Goal: Find specific page/section: Find specific page/section

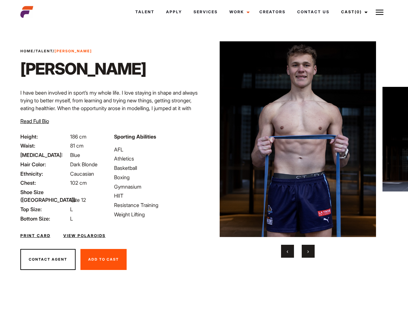
click at [353, 12] on link "Cast (0)" at bounding box center [354, 11] width 36 height 17
click at [380, 12] on img at bounding box center [380, 12] width 8 height 8
click at [298, 150] on img at bounding box center [298, 139] width 157 height 196
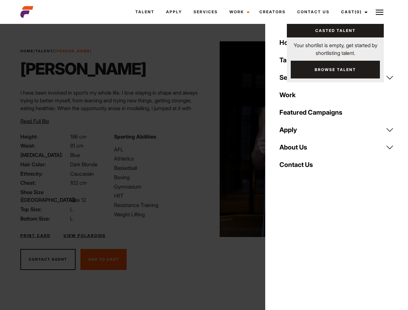
click at [204, 139] on div "Sporting Abilities AFL Athletics Basketball Boxing Gymnasium HIIT Resistance Tr…" at bounding box center [157, 178] width 94 height 90
click at [288, 252] on button "‹" at bounding box center [287, 251] width 13 height 13
click at [309, 252] on button "›" at bounding box center [308, 251] width 13 height 13
